Goal: Navigation & Orientation: Find specific page/section

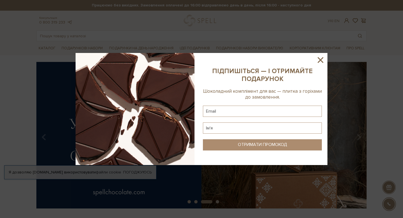
click at [323, 61] on icon at bounding box center [321, 60] width 10 height 10
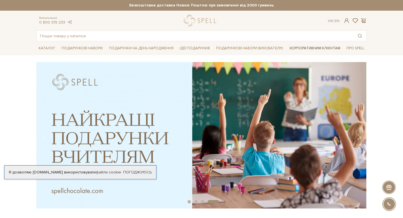
click at [311, 48] on link "Корпоративним клієнтам" at bounding box center [315, 48] width 55 height 10
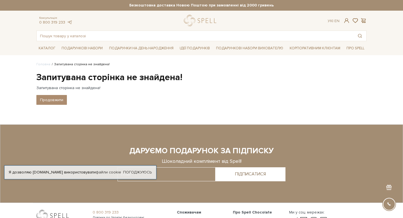
click at [24, 96] on body "Подарункові набори SALE Корпоративним клієнтам Доставка і оплата Консультація: …" at bounding box center [201, 138] width 403 height 276
click at [196, 18] on link "logo" at bounding box center [201, 20] width 35 height 11
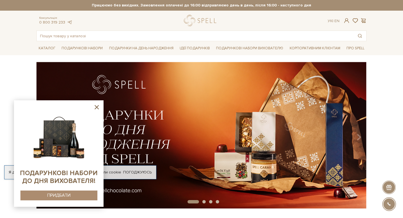
click at [95, 107] on icon at bounding box center [96, 107] width 7 height 7
